Goal: Check status: Check status

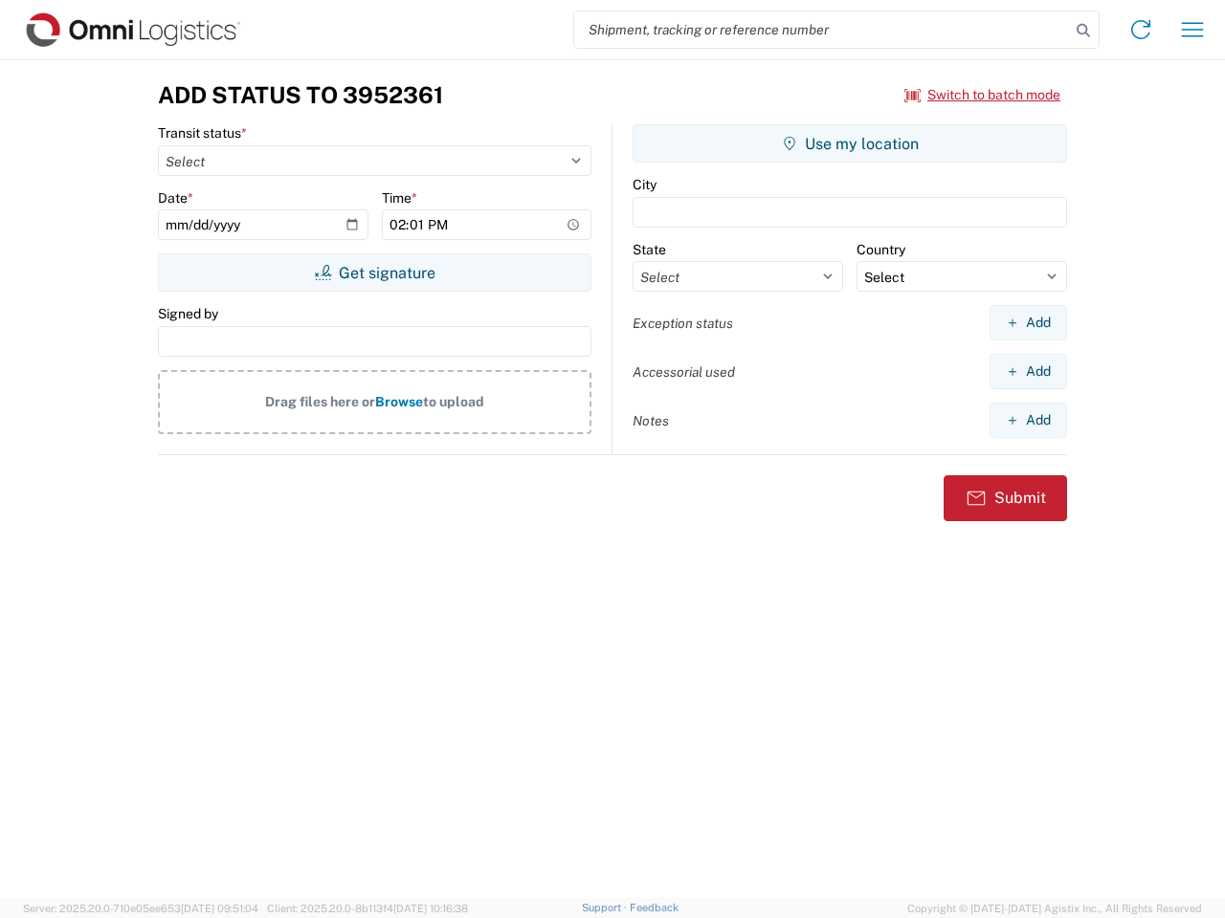
click at [822, 30] on input "search" at bounding box center [822, 29] width 496 height 36
click at [1083, 31] on icon at bounding box center [1083, 30] width 27 height 27
click at [1140, 30] on icon at bounding box center [1140, 29] width 31 height 31
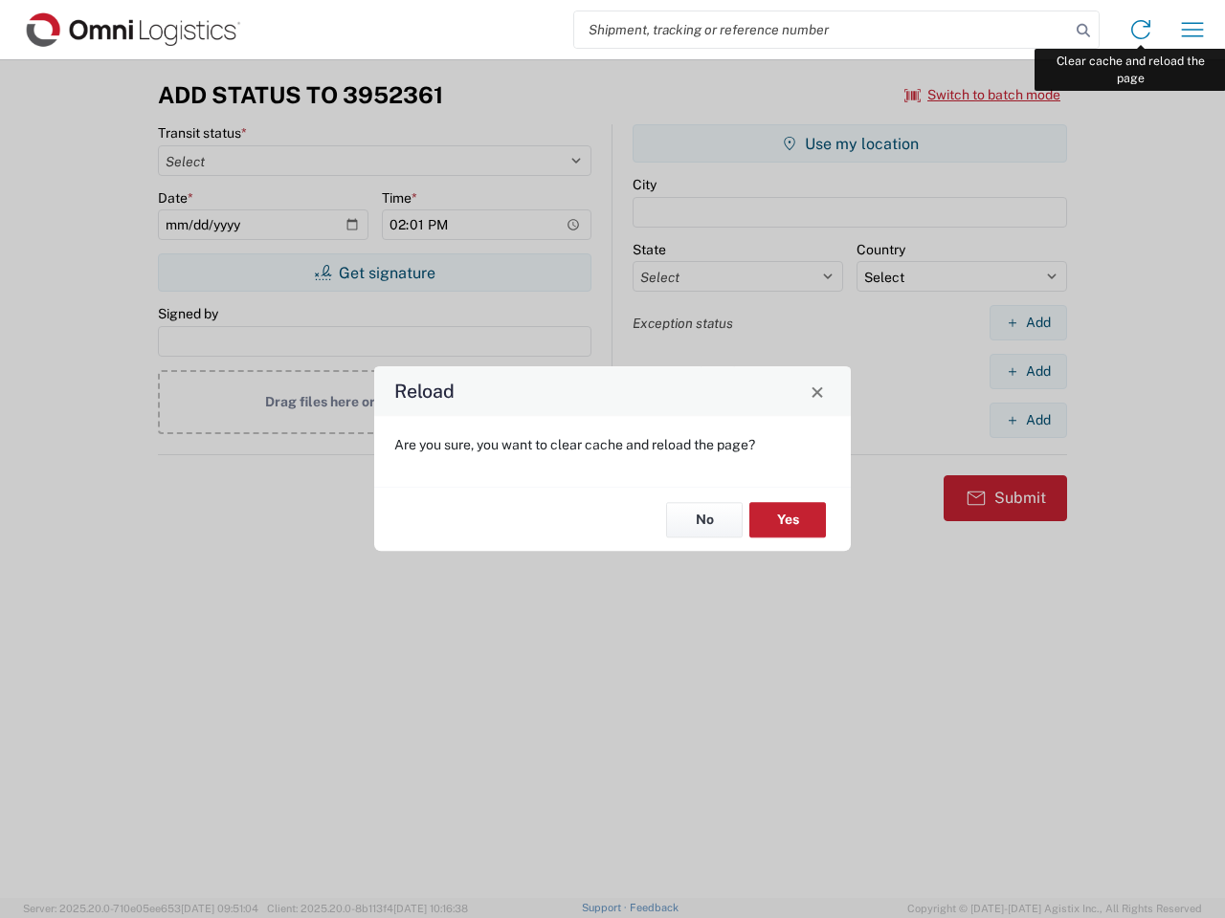
click at [1192, 30] on div "Reload Are you sure, you want to clear cache and reload the page? No Yes" at bounding box center [612, 459] width 1225 height 918
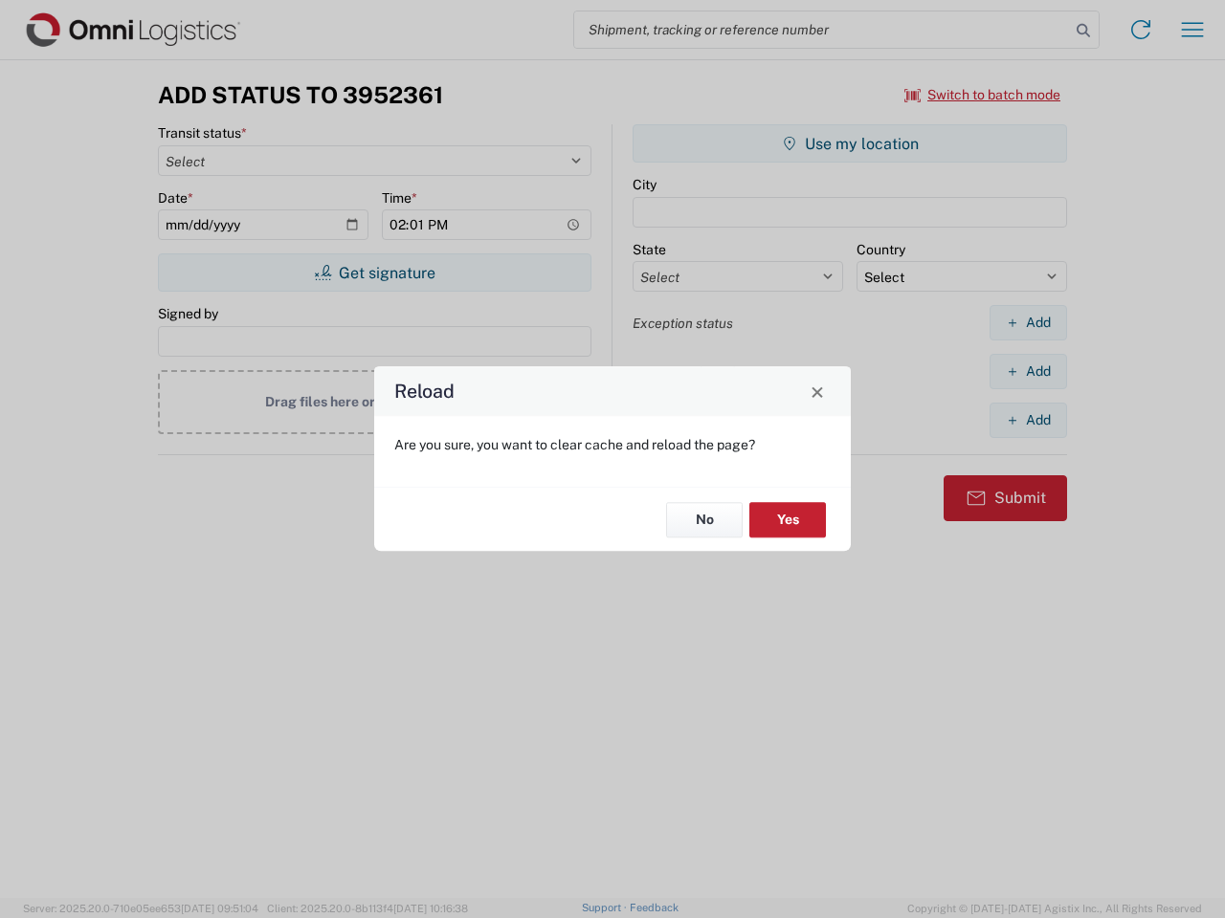
click at [982, 95] on div "Reload Are you sure, you want to clear cache and reload the page? No Yes" at bounding box center [612, 459] width 1225 height 918
click at [374, 273] on div "Reload Are you sure, you want to clear cache and reload the page? No Yes" at bounding box center [612, 459] width 1225 height 918
click at [850, 143] on div "Reload Are you sure, you want to clear cache and reload the page? No Yes" at bounding box center [612, 459] width 1225 height 918
click at [1027, 322] on div "Reload Are you sure, you want to clear cache and reload the page? No Yes" at bounding box center [612, 459] width 1225 height 918
click at [1027, 371] on div "Reload Are you sure, you want to clear cache and reload the page? No Yes" at bounding box center [612, 459] width 1225 height 918
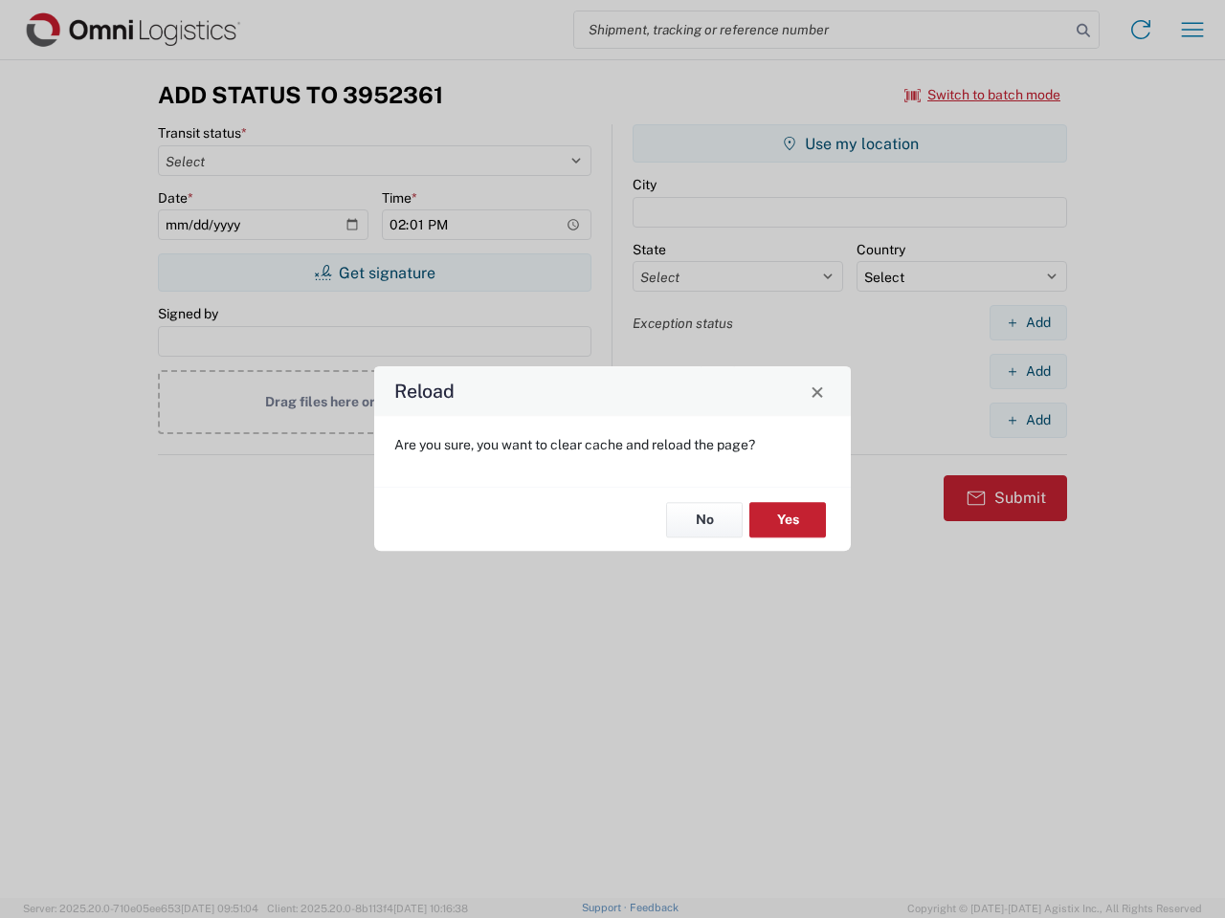
click at [1027, 420] on div "Reload Are you sure, you want to clear cache and reload the page? No Yes" at bounding box center [612, 459] width 1225 height 918
